Goal: Information Seeking & Learning: Check status

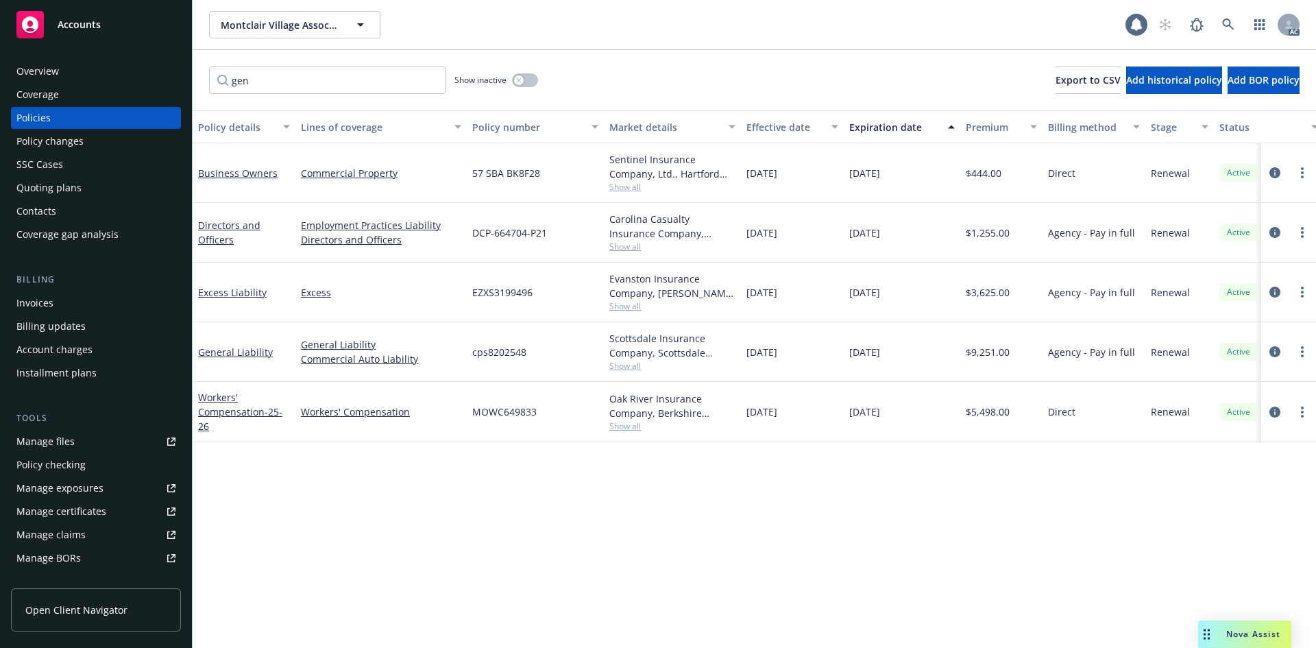
type input "gene"
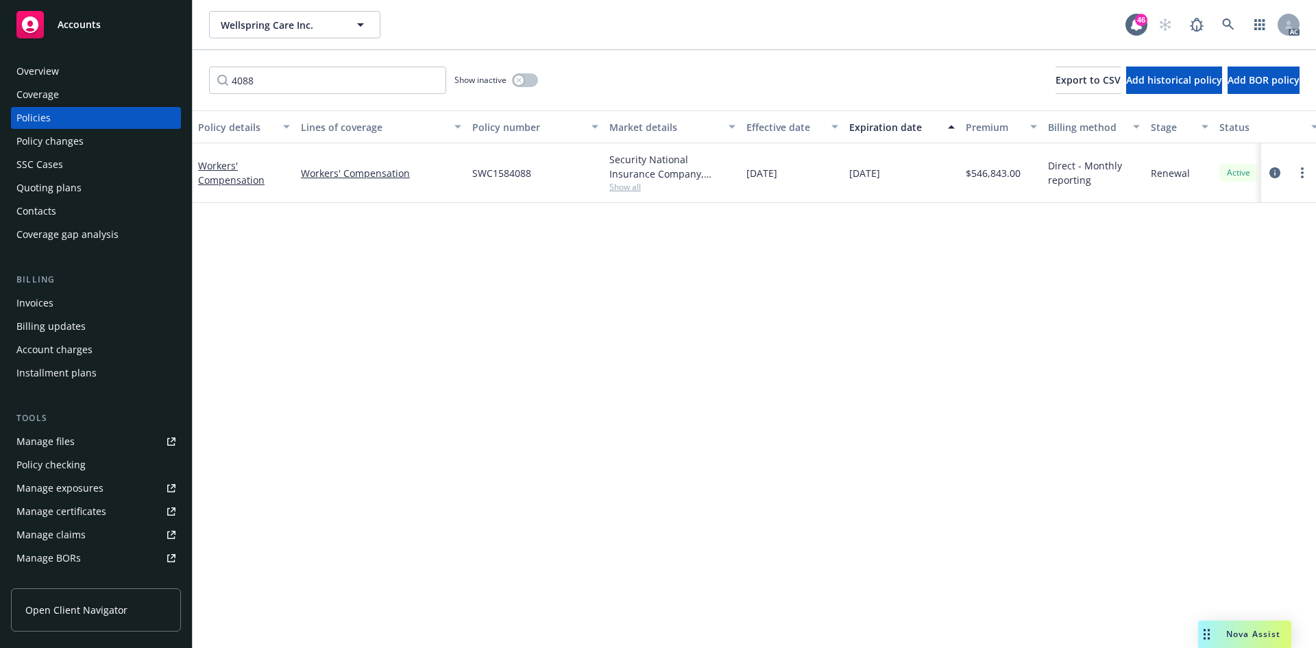
click at [69, 146] on div "Policy changes" at bounding box center [49, 141] width 67 height 22
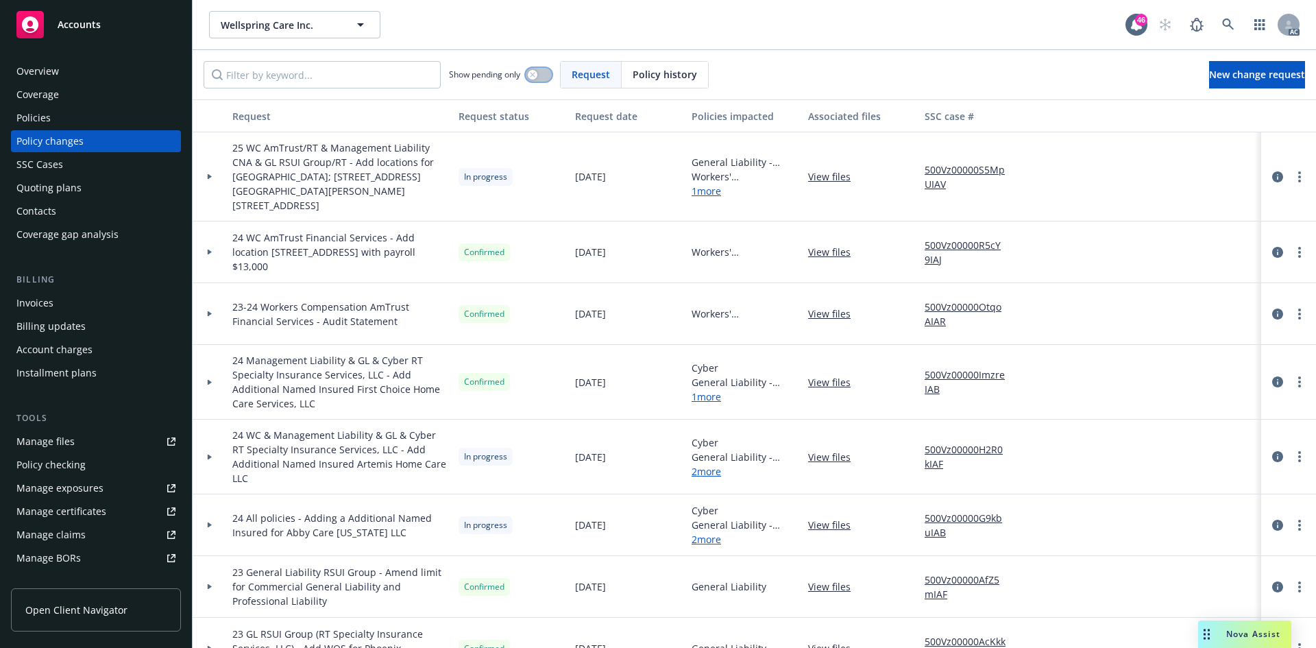
click at [540, 77] on button "button" at bounding box center [539, 75] width 26 height 14
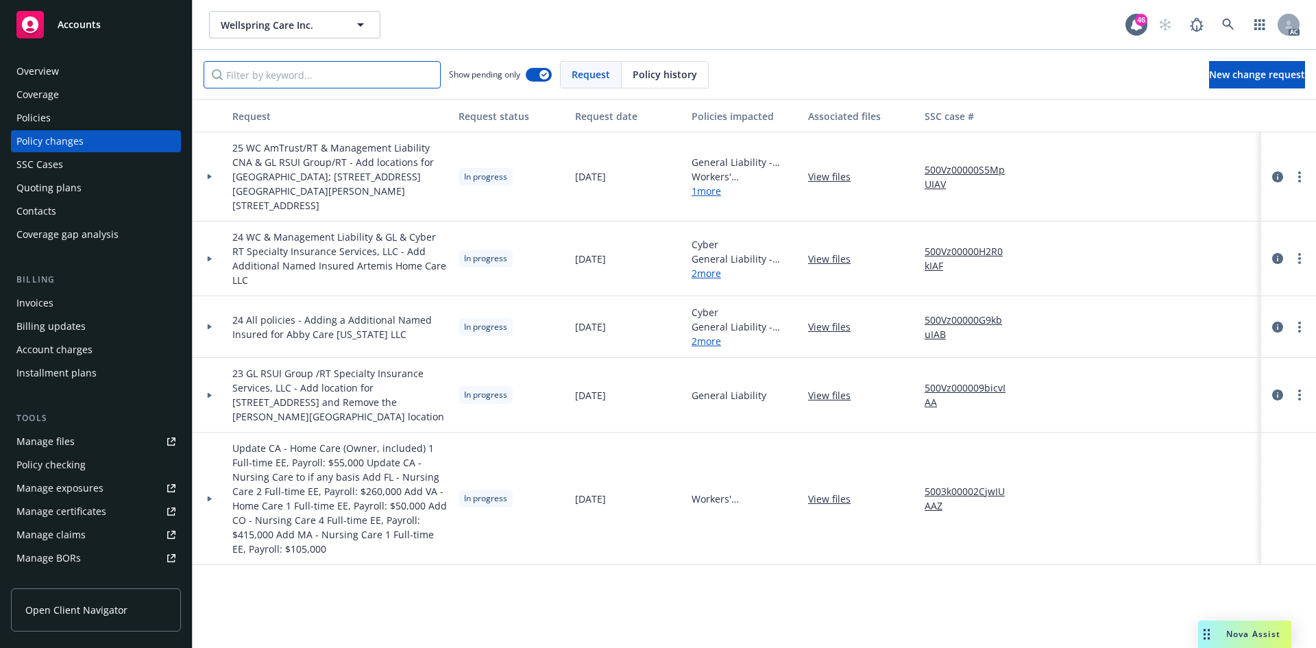
click at [408, 73] on input "Filter by keyword..." at bounding box center [322, 74] width 237 height 27
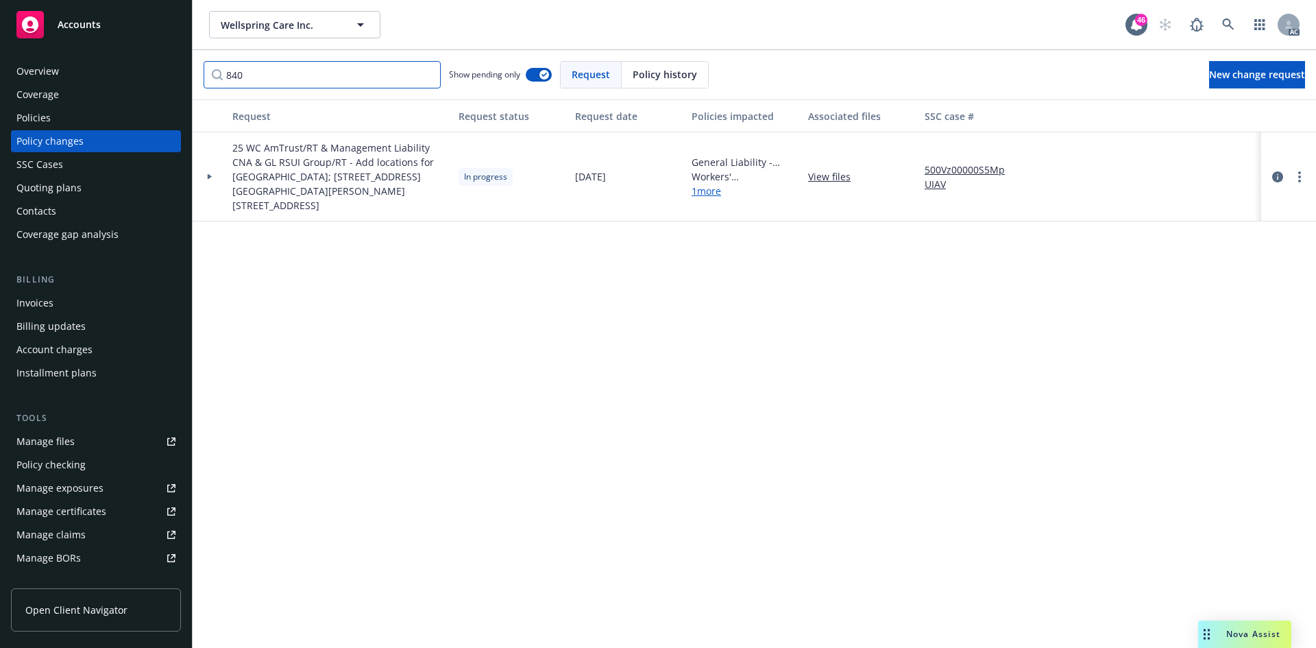
type input "840"
click at [208, 174] on icon at bounding box center [210, 176] width 4 height 5
